Goal: Register for event/course

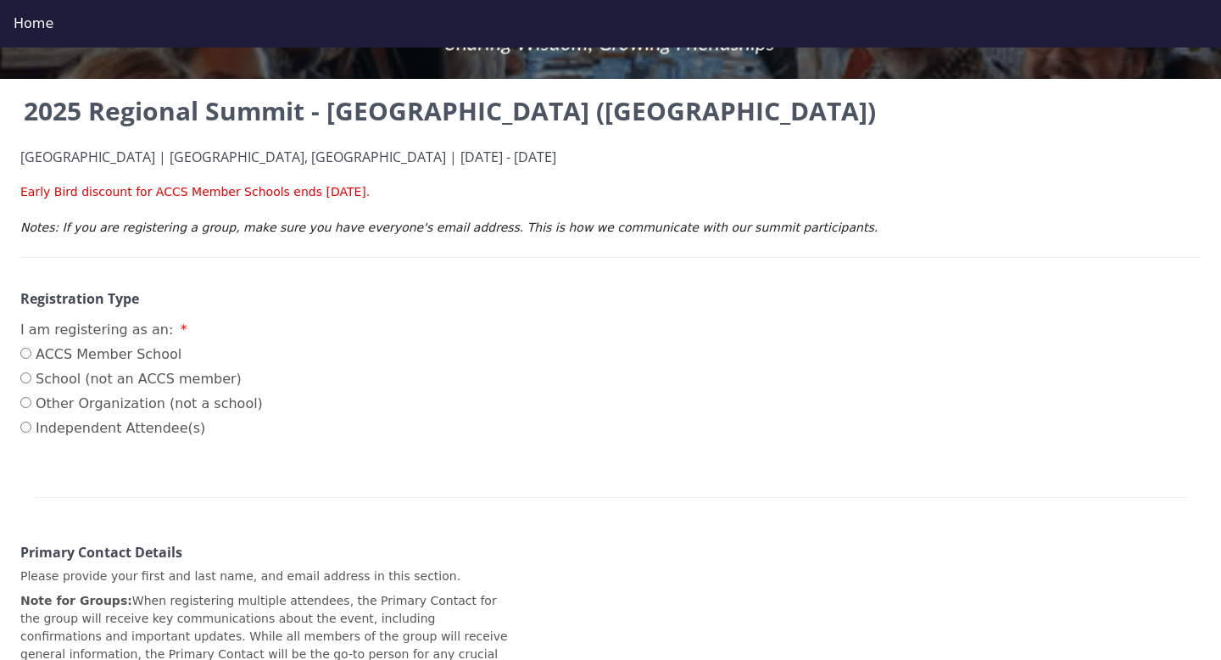
scroll to position [133, 0]
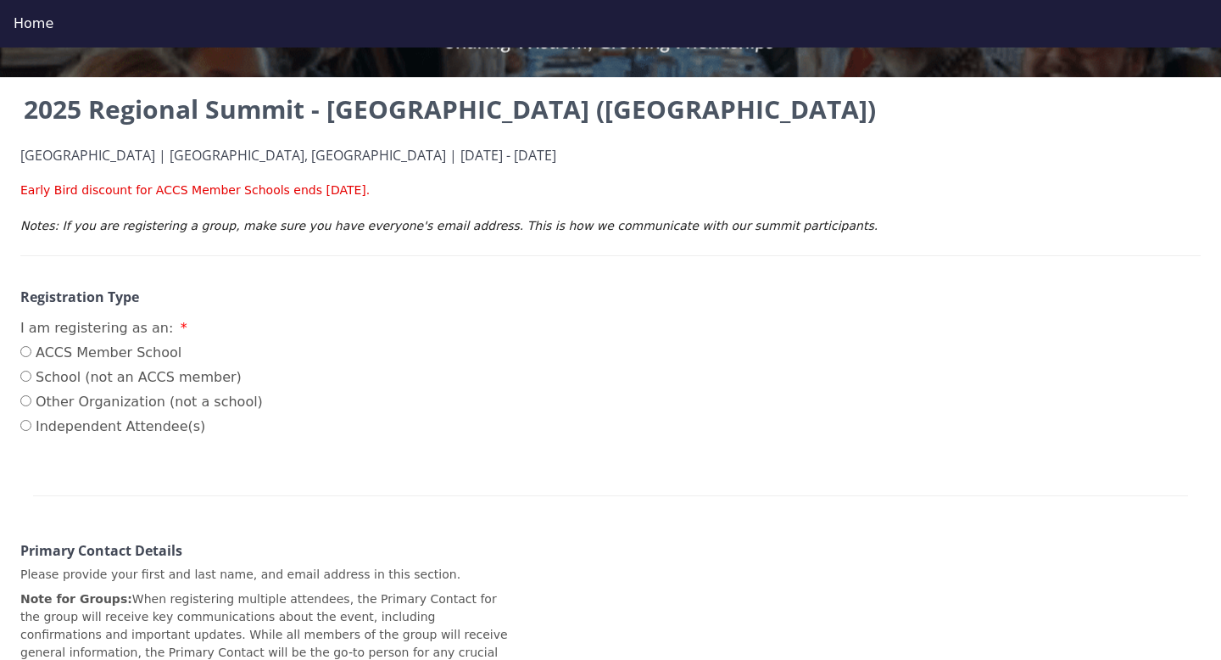
click at [82, 349] on label "ACCS Member School" at bounding box center [141, 353] width 242 height 20
click at [31, 349] on input "ACCS Member School" at bounding box center [25, 351] width 11 height 11
radio input "true"
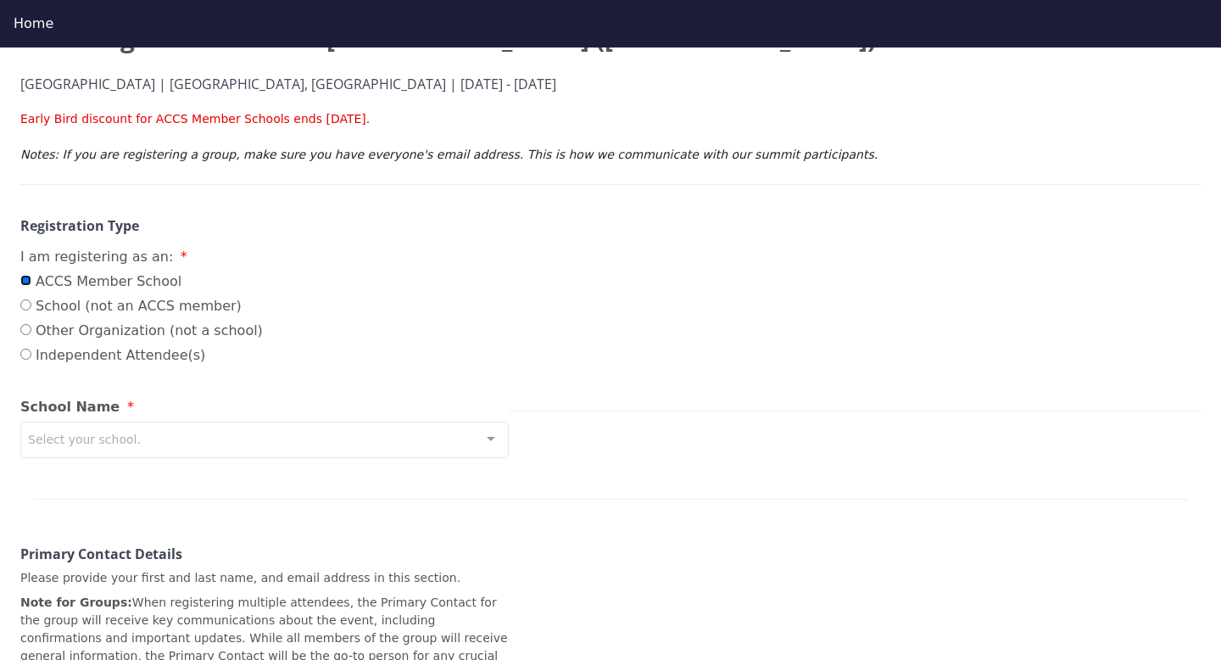
scroll to position [208, 0]
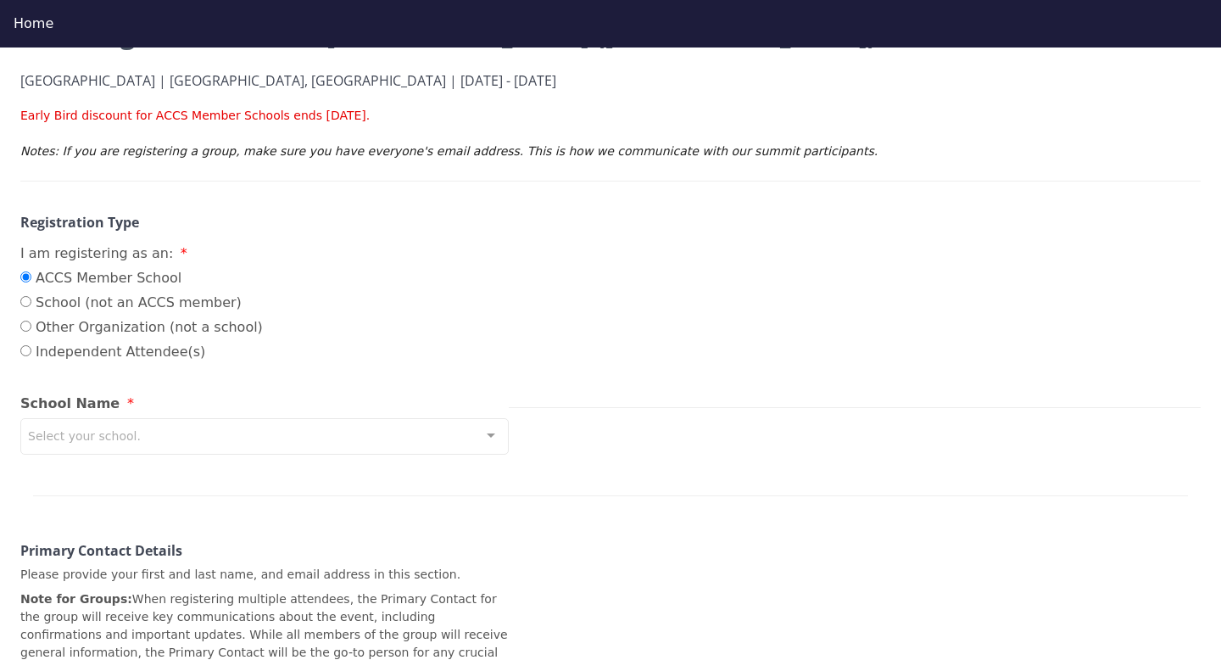
click at [150, 440] on div "Select your school." at bounding box center [264, 436] width 488 height 36
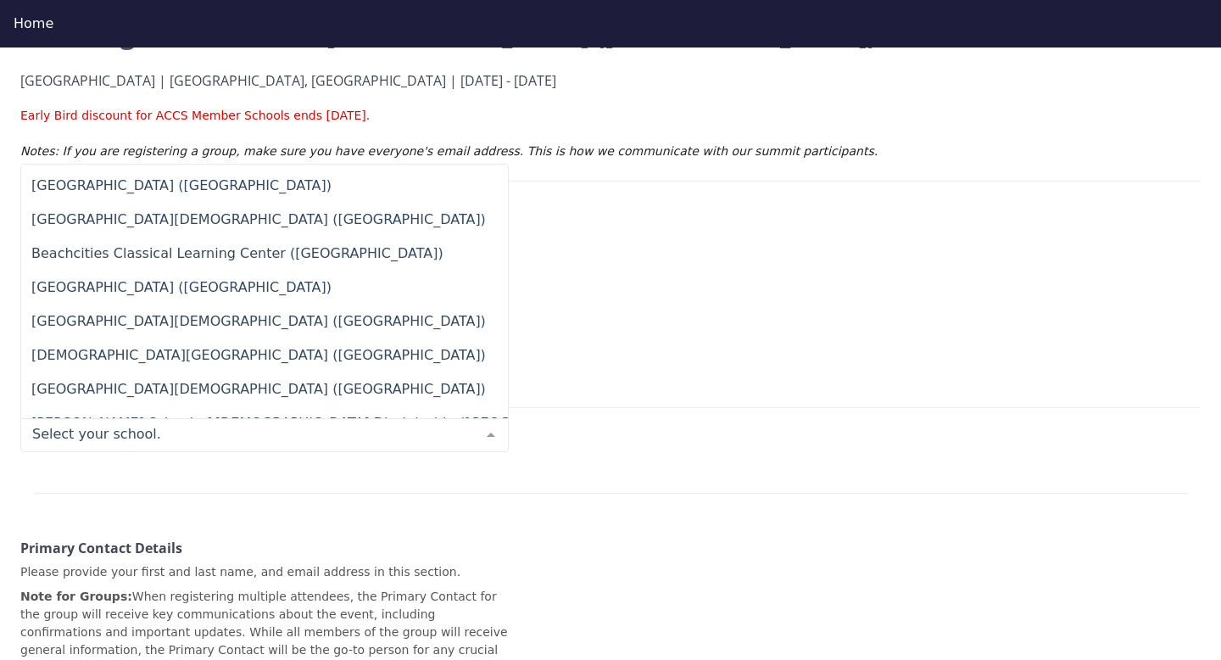
scroll to position [1423, 0]
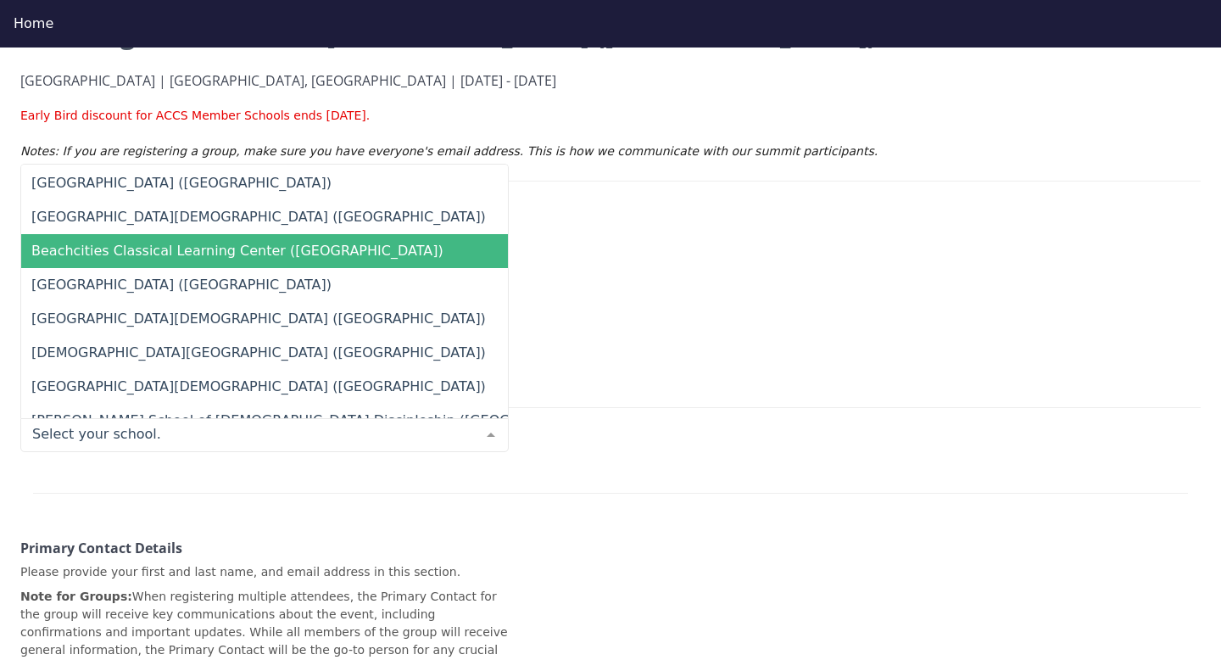
click at [213, 251] on span "Beachcities Classical Learning Center ([GEOGRAPHIC_DATA])" at bounding box center [237, 250] width 412 height 16
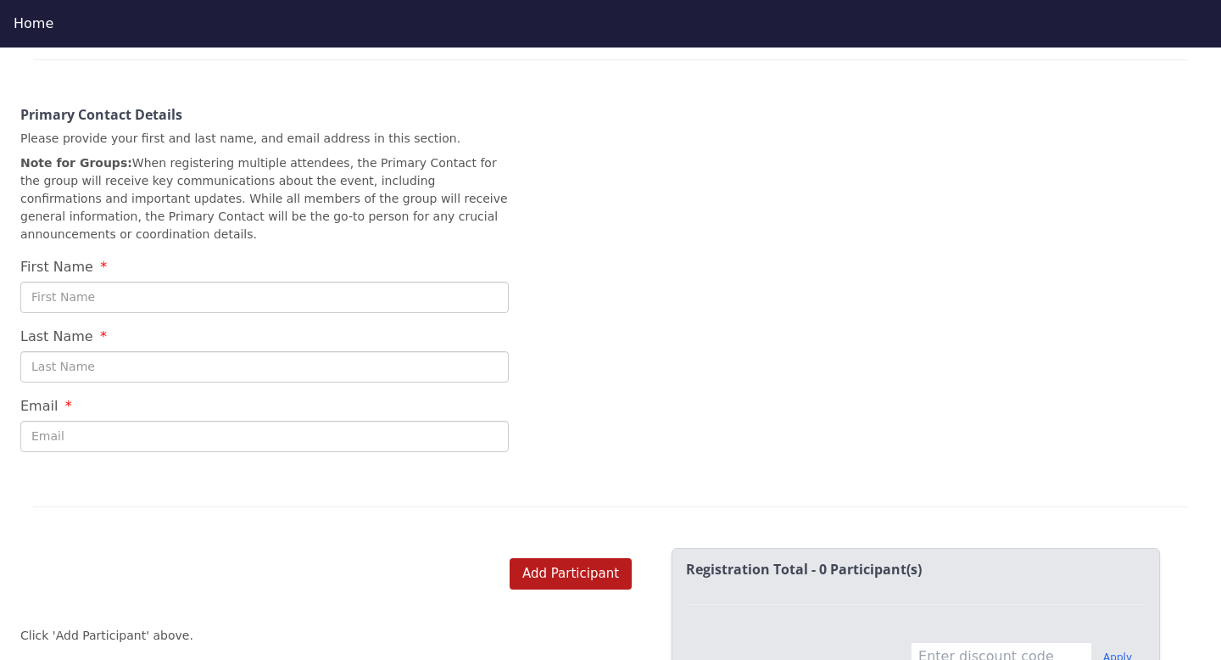
scroll to position [640, 0]
click at [245, 300] on input "First Name" at bounding box center [264, 297] width 488 height 31
type input "[PERSON_NAME]"
type input "[PERSON_NAME][EMAIL_ADDRESS][PERSON_NAME][DOMAIN_NAME]"
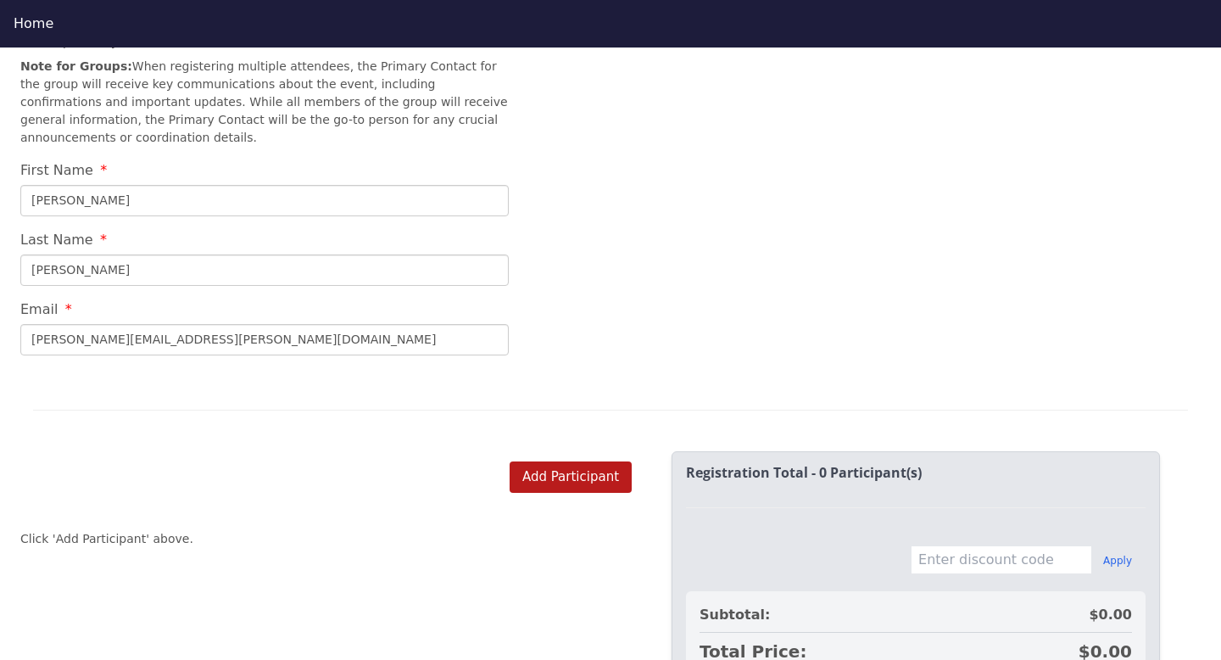
scroll to position [761, 0]
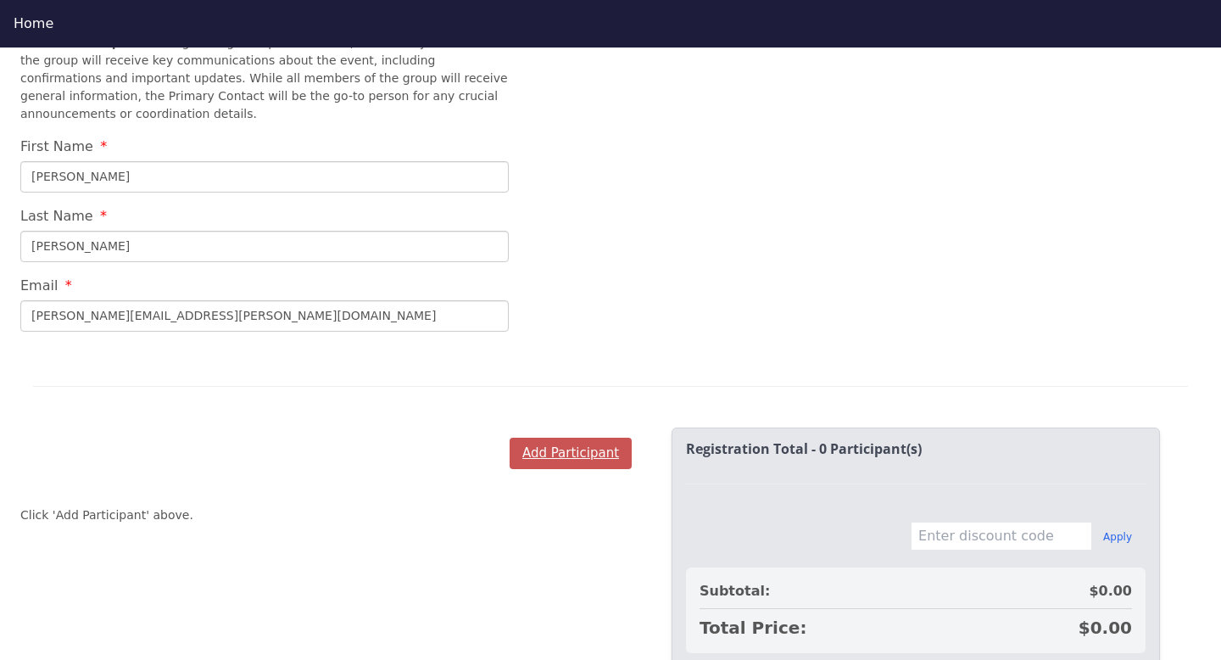
click at [596, 448] on button "Add Participant" at bounding box center [571, 453] width 122 height 31
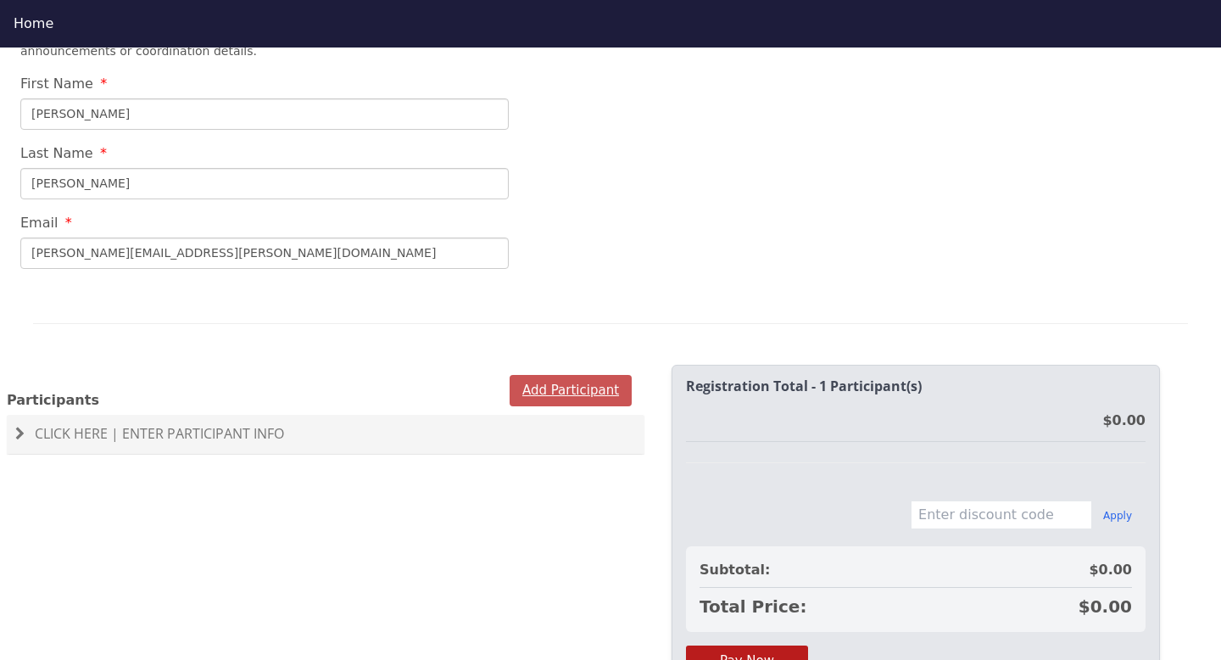
scroll to position [821, 0]
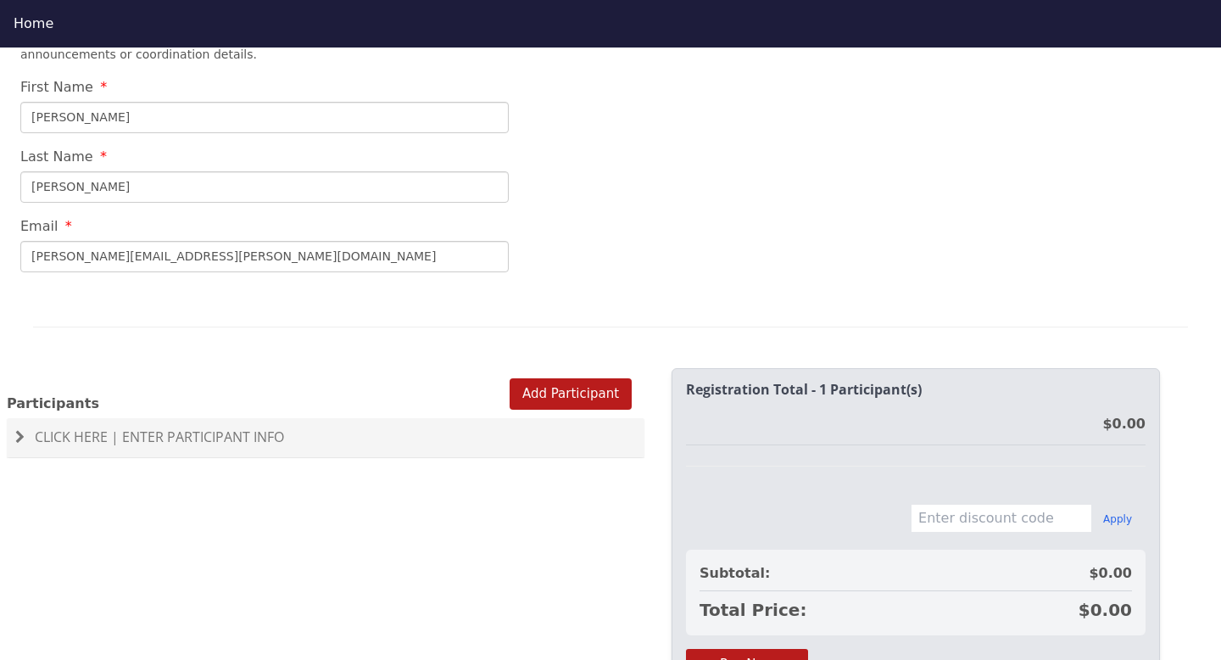
click at [213, 442] on span "Click Here | Enter Participant Info" at bounding box center [159, 436] width 249 height 19
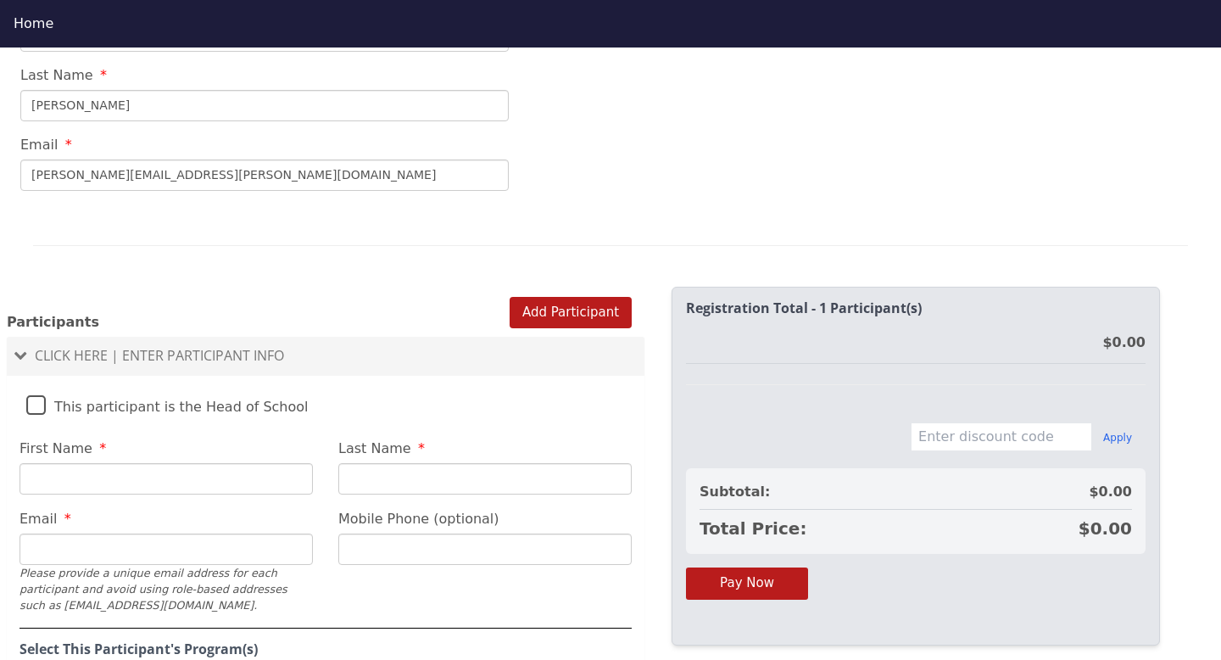
scroll to position [971, 0]
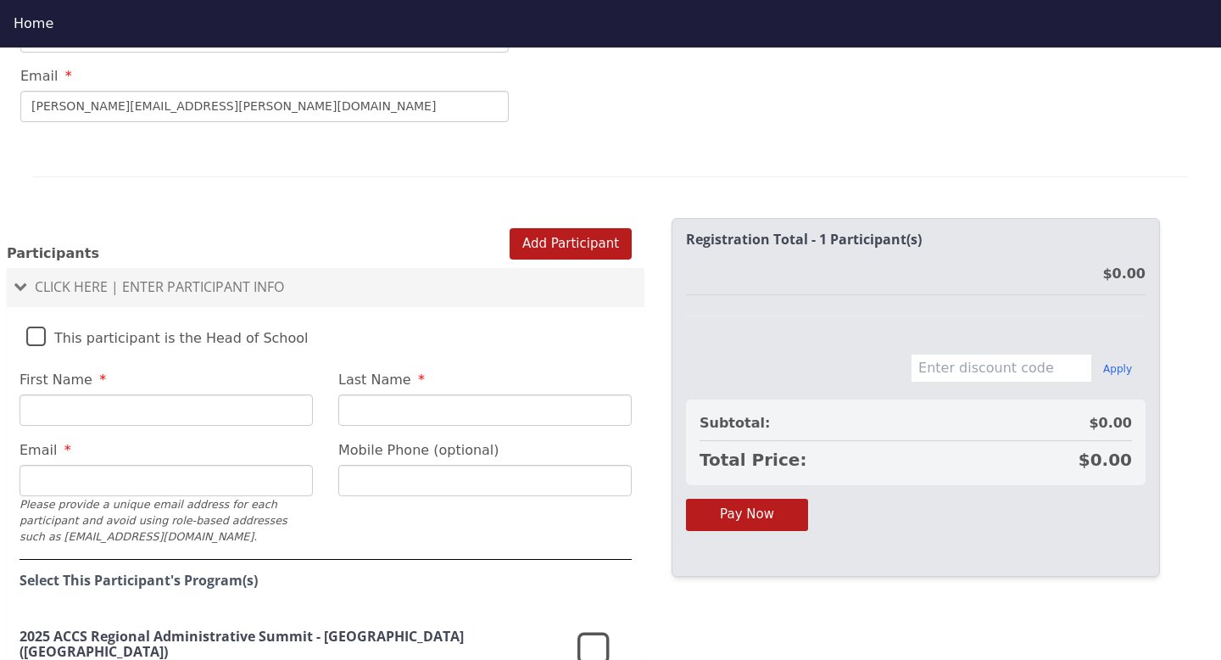
click at [156, 401] on input "First Name" at bounding box center [166, 409] width 293 height 31
type input "[PERSON_NAME]"
type input "[PERSON_NAME][EMAIL_ADDRESS][PERSON_NAME][DOMAIN_NAME]"
type input "[PHONE_NUMBER]"
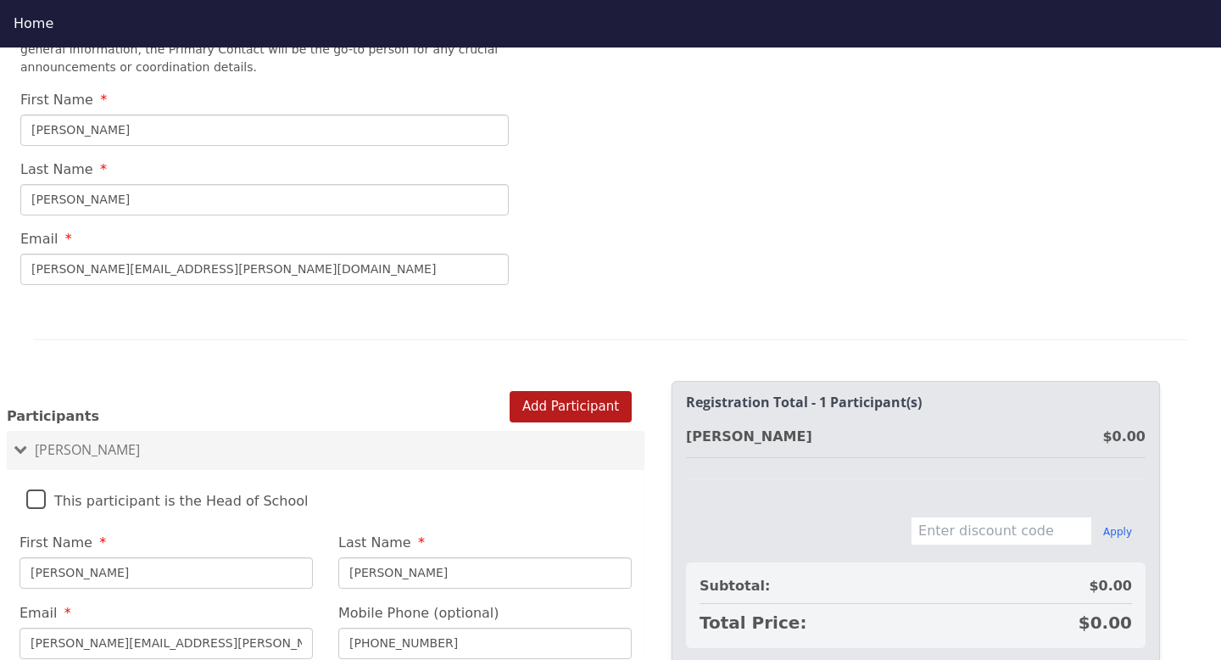
scroll to position [896, 0]
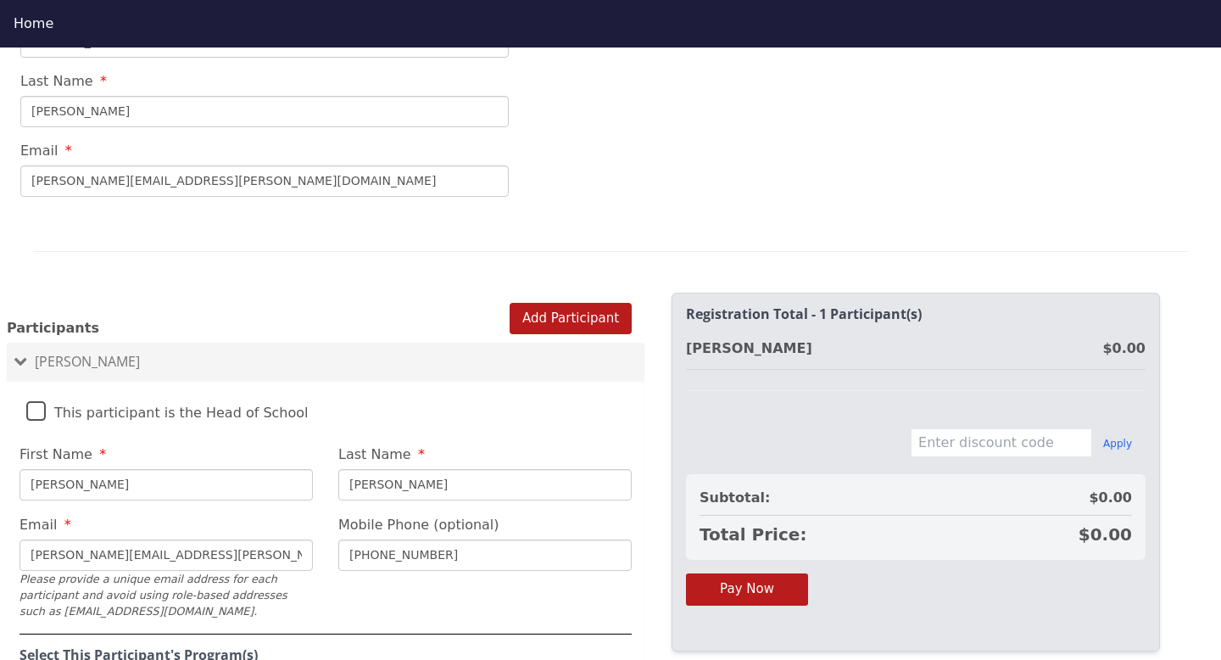
click at [255, 407] on label "This participant is the Head of School" at bounding box center [167, 408] width 282 height 36
click at [0, 0] on input "This participant is the Head of School" at bounding box center [0, 0] width 0 height 0
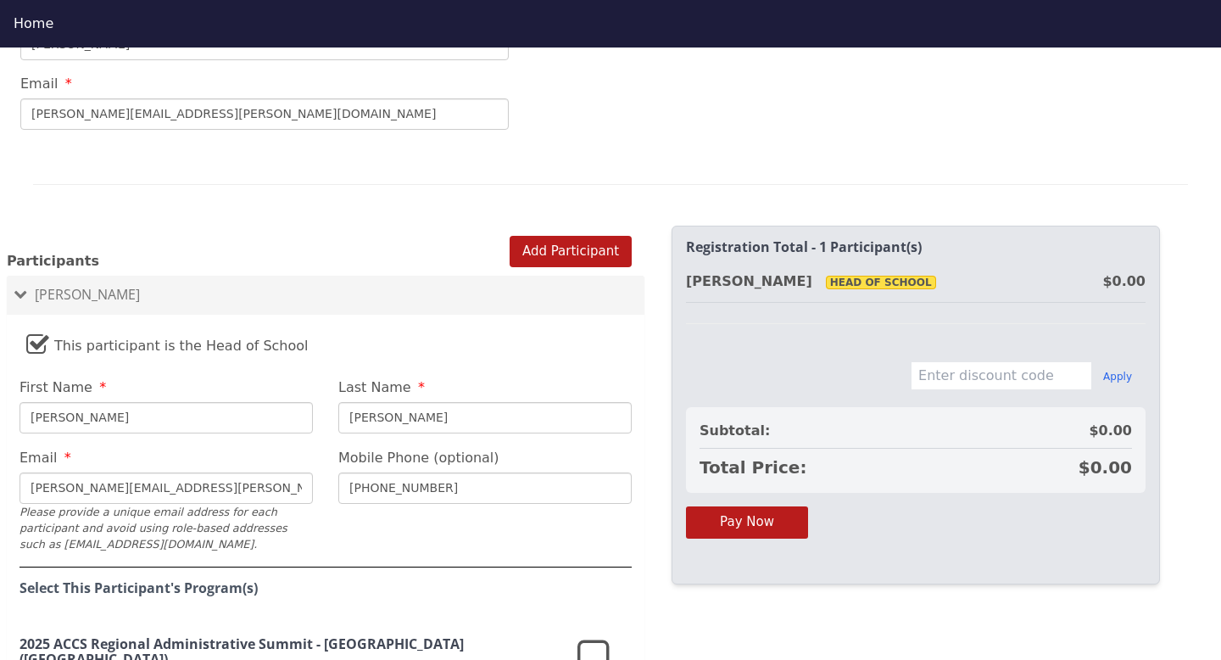
scroll to position [962, 0]
click at [34, 351] on label "This participant is the Head of School" at bounding box center [167, 342] width 282 height 36
click at [0, 0] on input "This participant is the Head of School" at bounding box center [0, 0] width 0 height 0
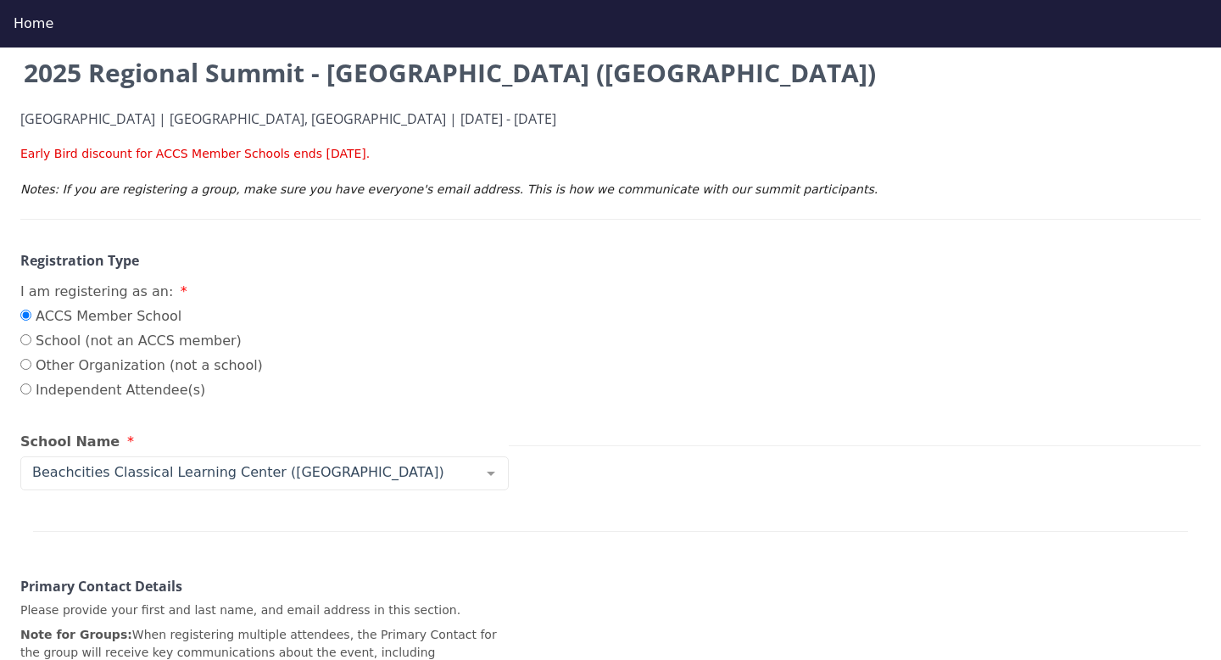
scroll to position [96, 0]
